Goal: Task Accomplishment & Management: Use online tool/utility

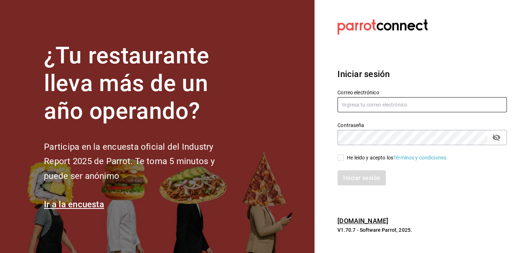
type input "david_galicia@outlook.com"
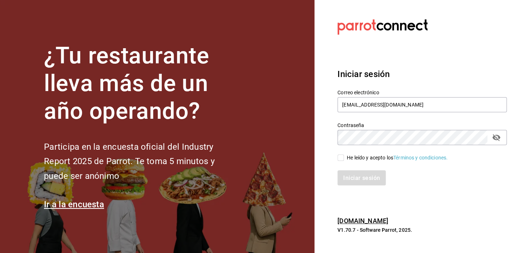
click at [341, 156] on input "He leído y acepto los Términos y condiciones." at bounding box center [341, 158] width 6 height 6
checkbox input "true"
click at [355, 175] on font "Iniciar sesión" at bounding box center [362, 177] width 37 height 7
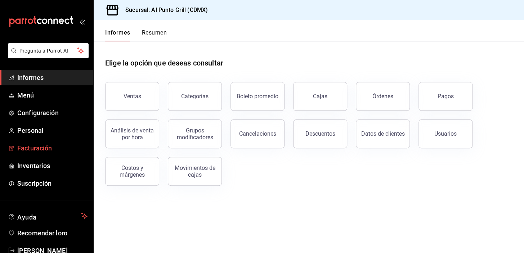
click at [33, 149] on font "Facturación" at bounding box center [34, 148] width 35 height 8
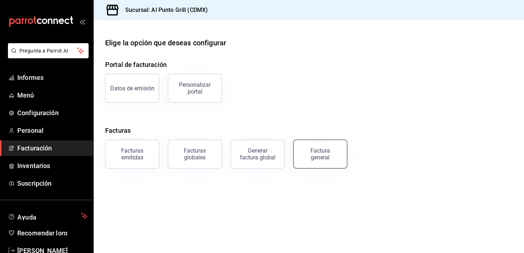
click at [334, 156] on div "Factura general" at bounding box center [320, 154] width 36 height 14
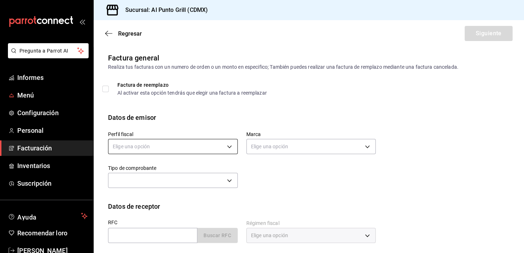
click at [170, 144] on body "Pregunta a Parrot AI Informes Menú Configuración Personal Facturación Inventari…" at bounding box center [262, 126] width 524 height 253
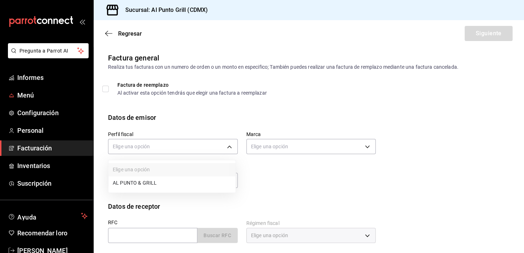
click at [156, 183] on li "AL PUNTO & GRILL" at bounding box center [171, 183] width 127 height 13
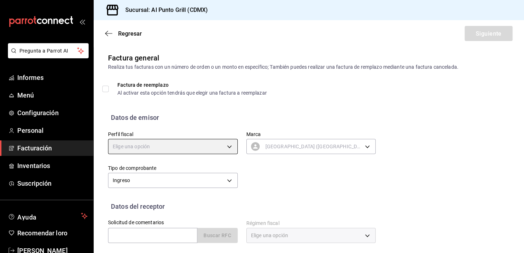
type input "711c2bc8-79b3-43e0-95de-ea7f23beadbf"
type input "359452a4-77df-4a2a-96d1-dbb27ae34e49"
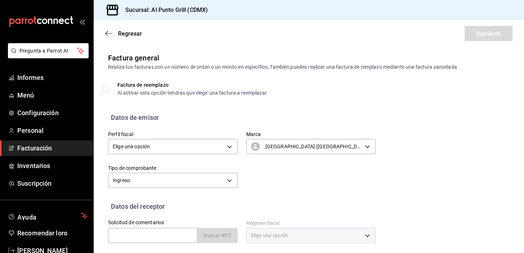
click at [140, 179] on div at bounding box center [262, 126] width 524 height 253
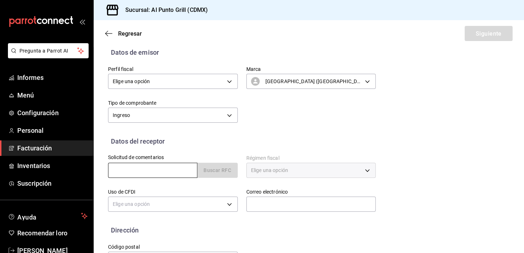
click at [134, 167] on input "text" at bounding box center [152, 170] width 89 height 15
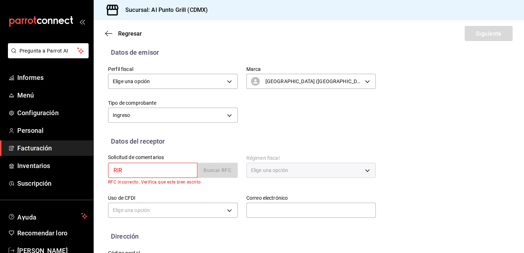
type input "RIRE830729M5A"
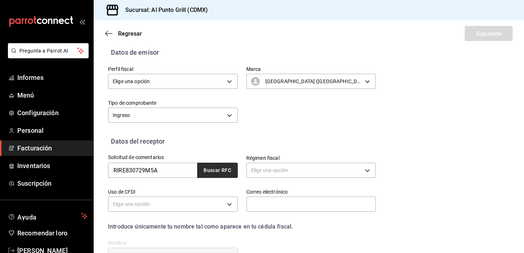
click at [214, 169] on font "Buscar RFC" at bounding box center [218, 171] width 28 height 6
type input "[EMAIL_ADDRESS][DOMAIN_NAME]"
type input "54870"
type input "[PERSON_NAME]"
type input "612"
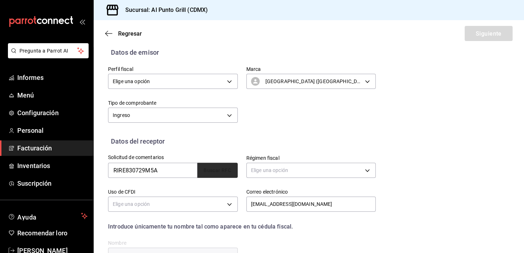
type input "G03"
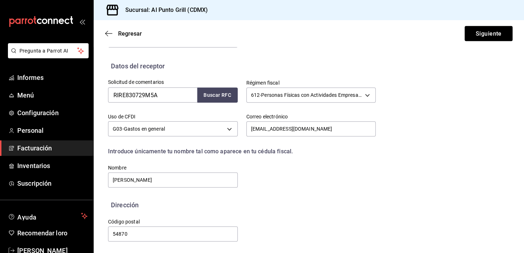
scroll to position [141, 0]
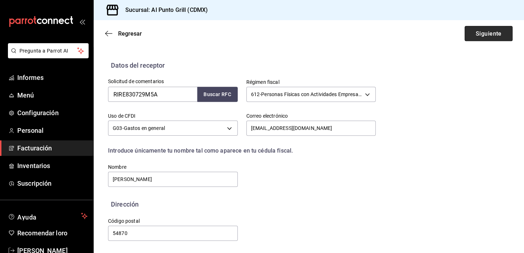
click at [472, 28] on button "Siguiente" at bounding box center [489, 33] width 48 height 15
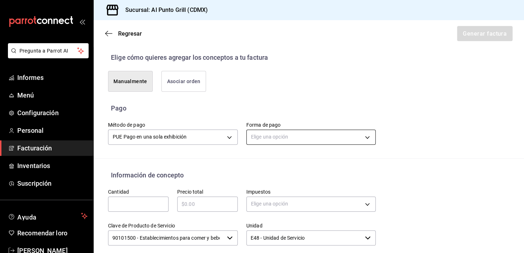
scroll to position [174, 0]
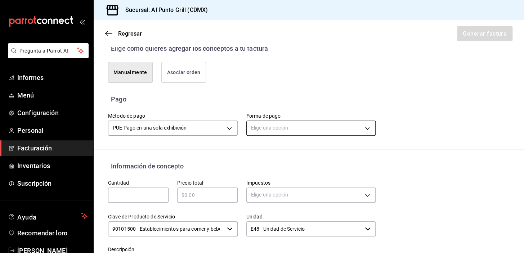
click at [286, 128] on body "Pregunta a Parrot AI Informes Menú Configuración Personal Facturación Inventari…" at bounding box center [262, 126] width 524 height 253
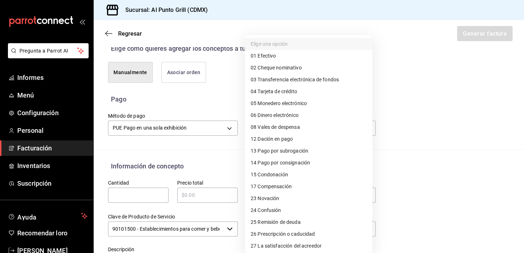
click at [263, 55] on font "Efectivo" at bounding box center [267, 56] width 18 height 6
type input "01"
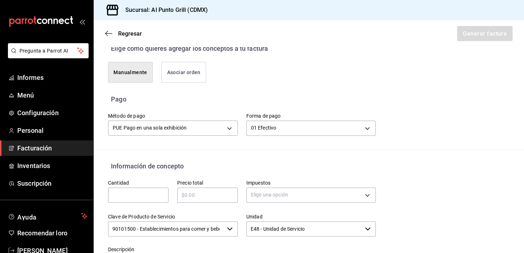
click at [137, 191] on input "text" at bounding box center [138, 195] width 61 height 9
type input "1"
click at [197, 200] on div "​" at bounding box center [207, 195] width 61 height 15
type input "$837.00"
click at [281, 198] on body "Pregunta a Parrot AI Informes Menú Configuración Personal Facturación Inventari…" at bounding box center [262, 126] width 524 height 253
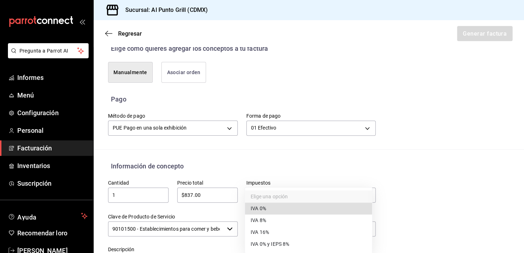
click at [267, 231] on font "IVA 16%" at bounding box center [260, 232] width 18 height 6
type input "IVA_16"
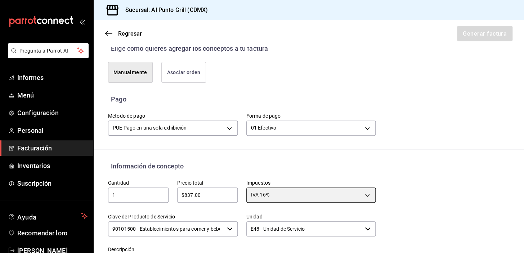
scroll to position [240, 0]
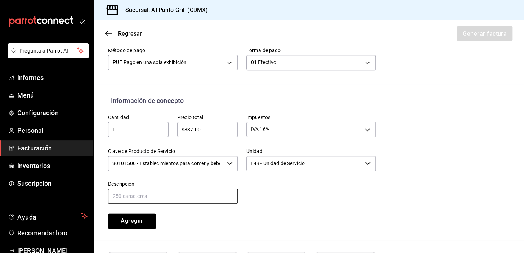
click at [125, 195] on input "text" at bounding box center [173, 196] width 130 height 15
type input "CONSUMO DE ALIMENTOS Y BEBIDAS"
click at [131, 222] on font "Agregar" at bounding box center [132, 221] width 22 height 7
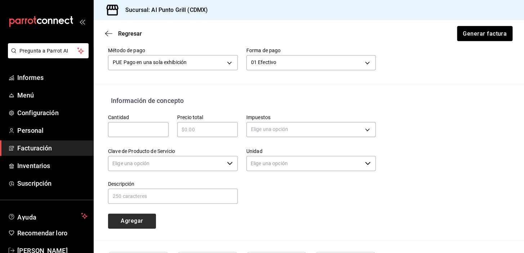
type input "90101500 - Establecimientos para comer y beber"
type input "E48 - Unidad de Servicio"
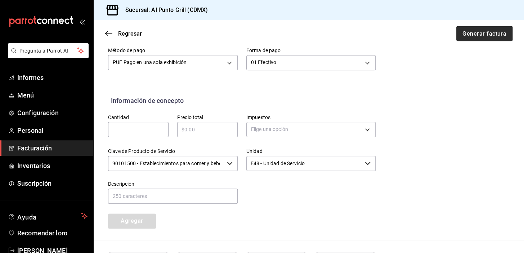
click at [468, 32] on font "Generar factura" at bounding box center [485, 33] width 44 height 7
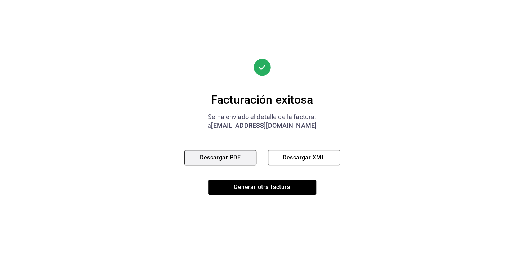
click at [236, 157] on font "Descargar PDF" at bounding box center [220, 157] width 41 height 7
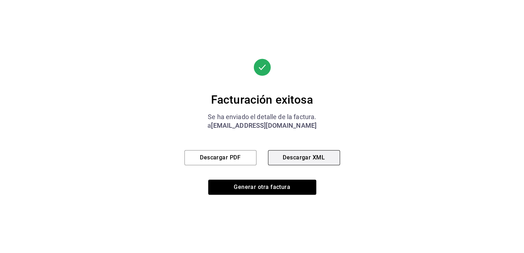
click at [313, 159] on font "Descargar XML" at bounding box center [304, 157] width 42 height 7
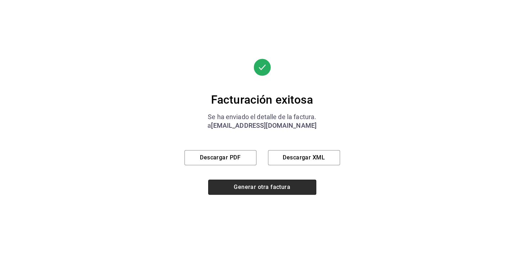
click at [281, 187] on font "Generar otra factura" at bounding box center [262, 187] width 57 height 7
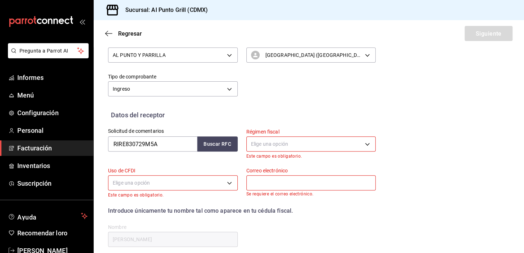
scroll to position [157, 0]
